Goal: Task Accomplishment & Management: Complete application form

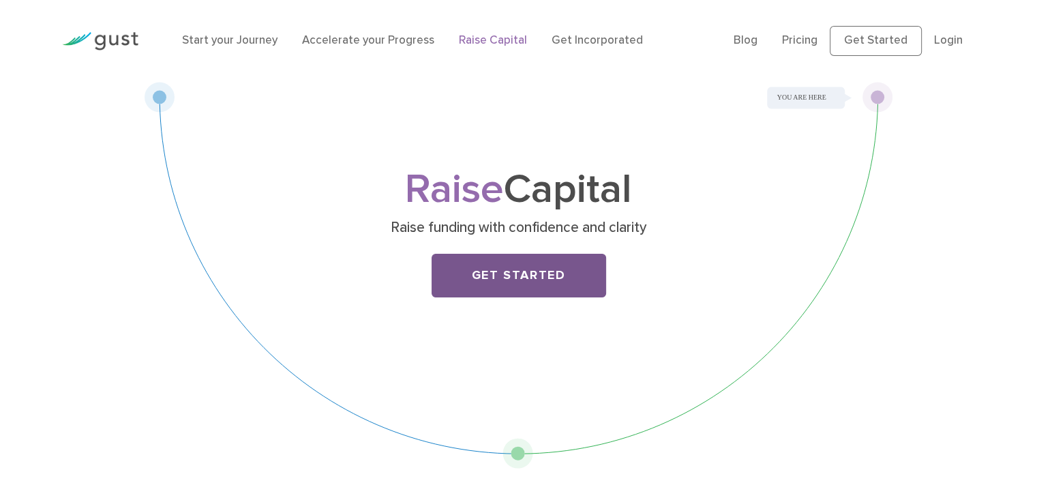
click at [493, 285] on link "Get Started" at bounding box center [519, 276] width 175 height 44
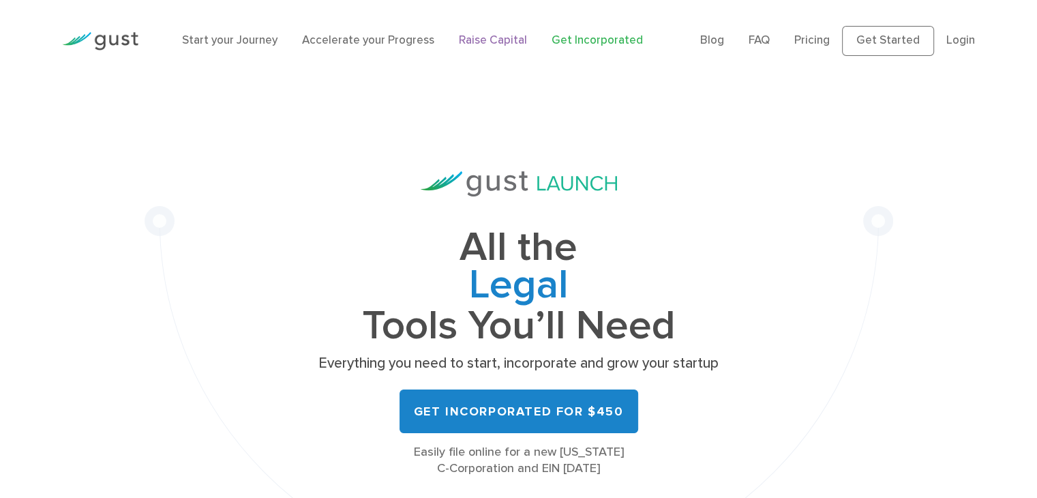
click at [480, 37] on link "Raise Capital" at bounding box center [493, 40] width 68 height 14
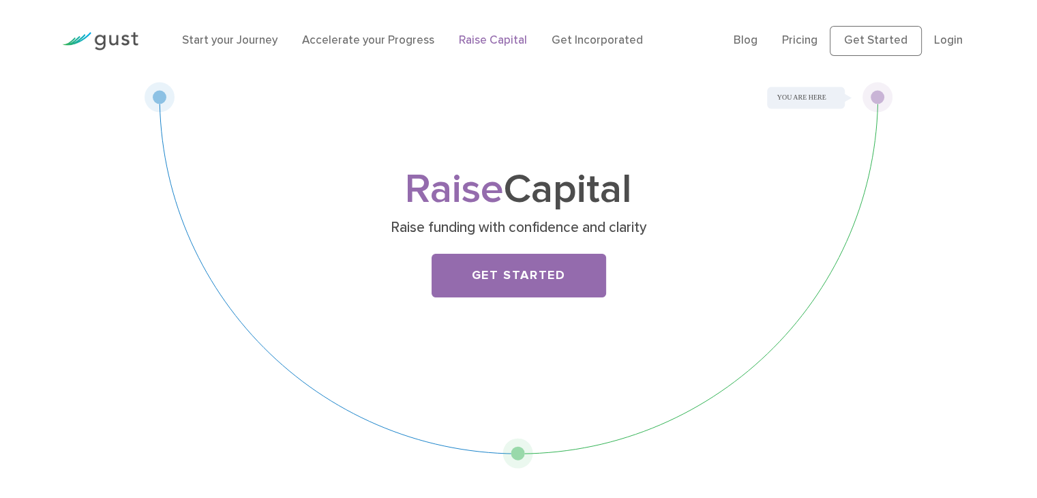
click at [540, 306] on div "Raise Capital Raise funding with confidence and clarity Get Started" at bounding box center [519, 245] width 539 height 149
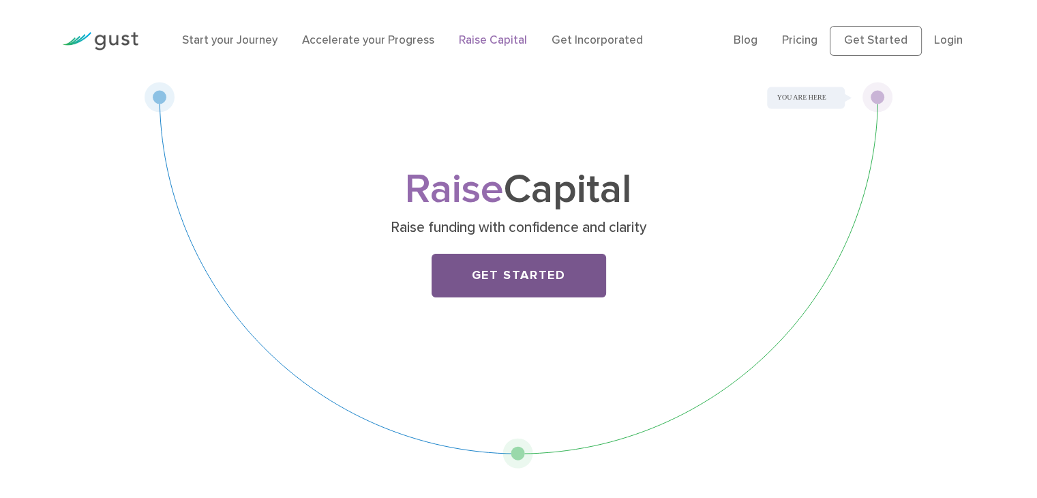
click at [564, 283] on link "Get Started" at bounding box center [519, 276] width 175 height 44
